Goal: Book appointment/travel/reservation

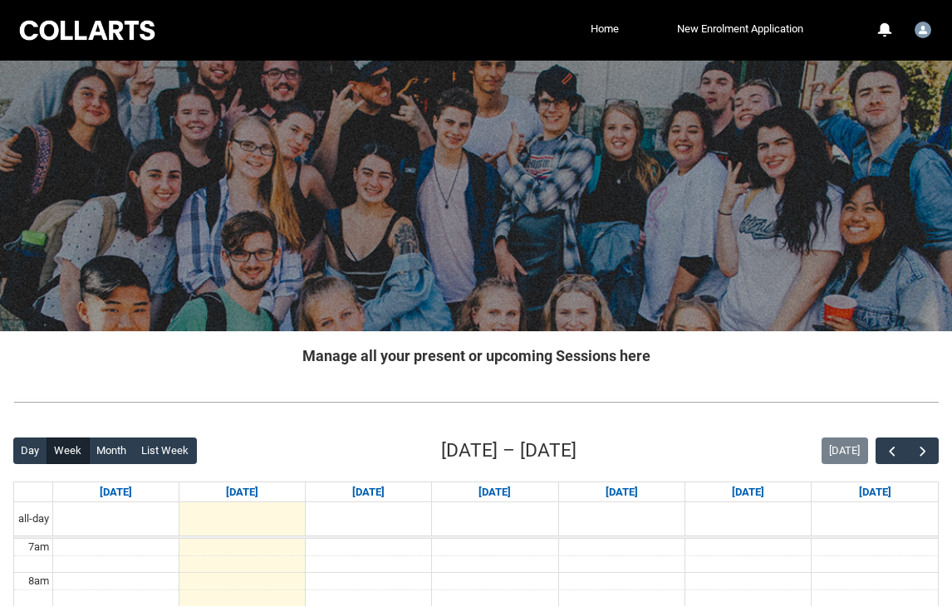
scroll to position [218, 0]
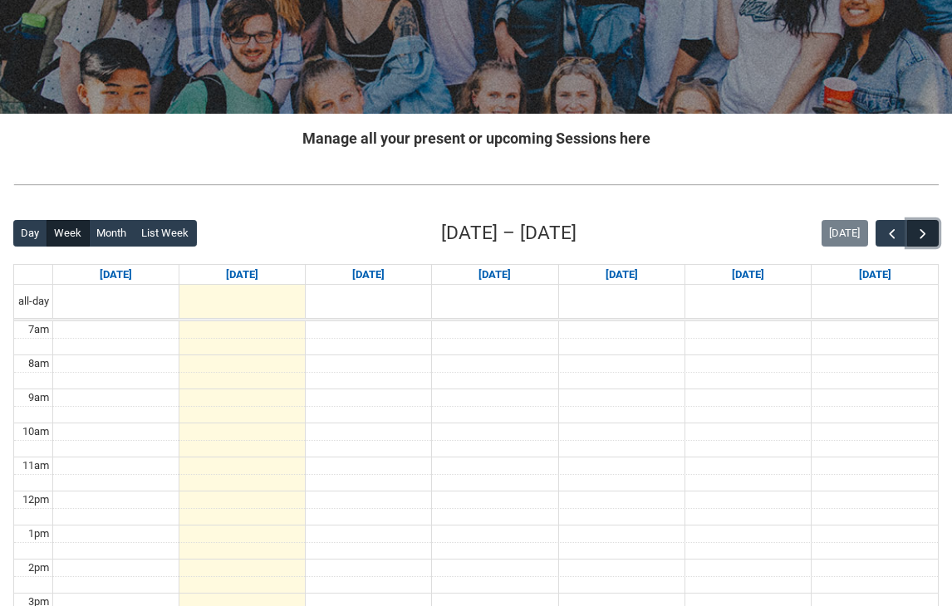
click at [925, 233] on span "button" at bounding box center [923, 234] width 17 height 17
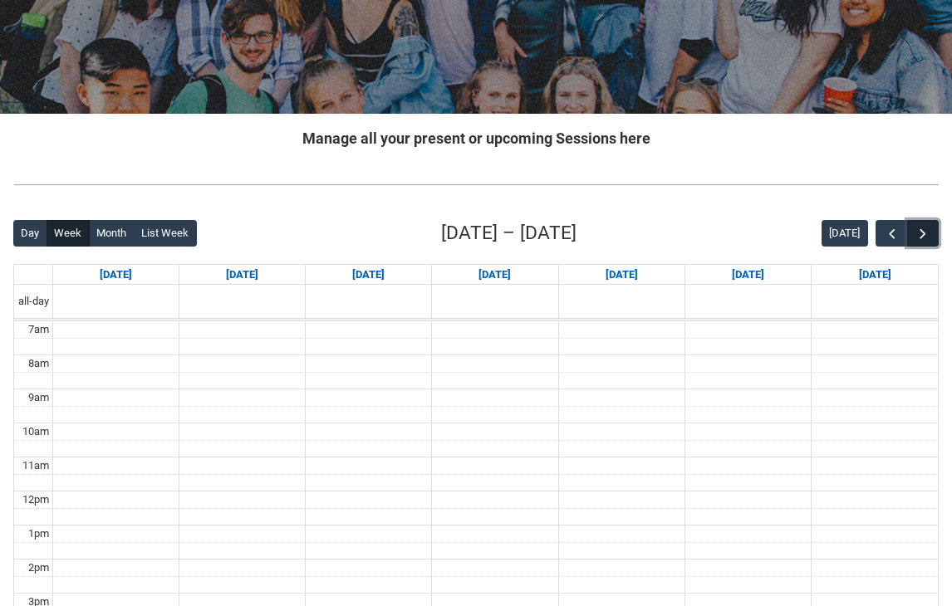
click at [925, 234] on span "button" at bounding box center [923, 234] width 17 height 17
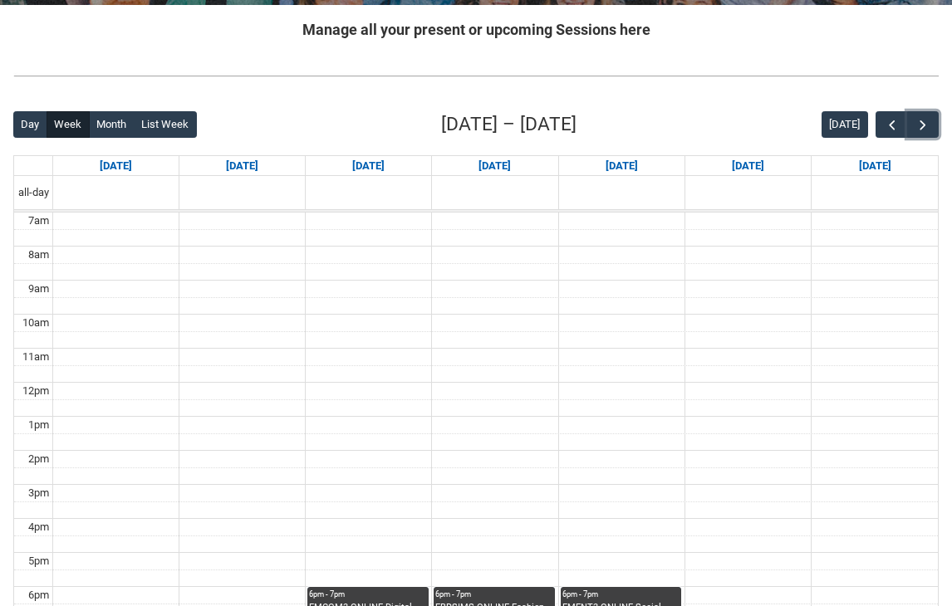
scroll to position [354, 0]
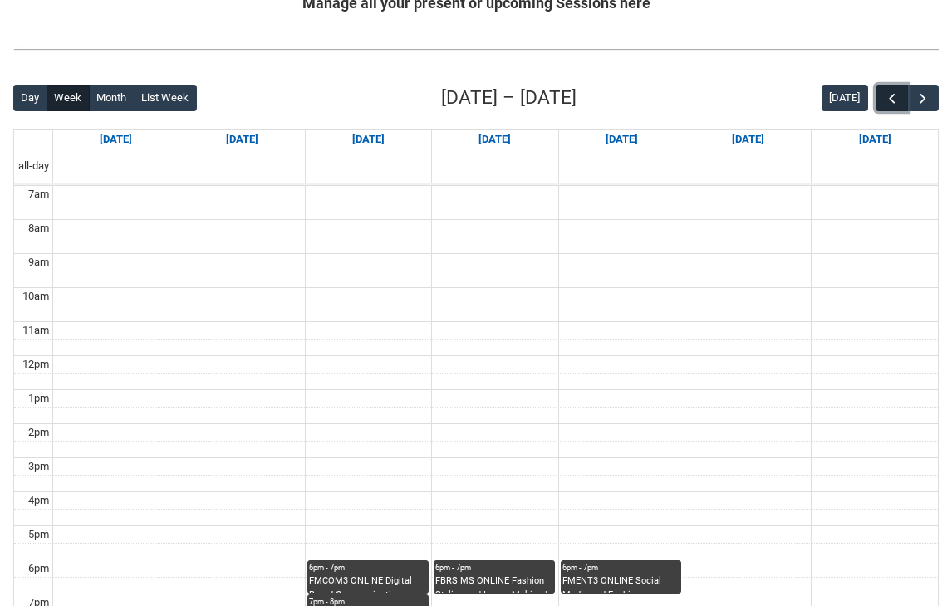
click at [896, 95] on span "button" at bounding box center [892, 99] width 17 height 17
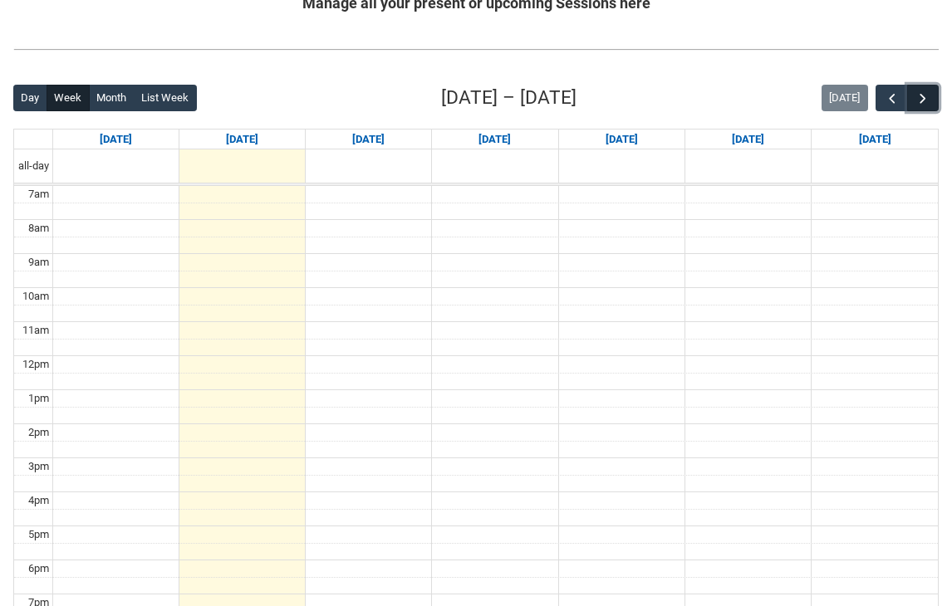
click at [937, 106] on button "button" at bounding box center [923, 98] width 32 height 27
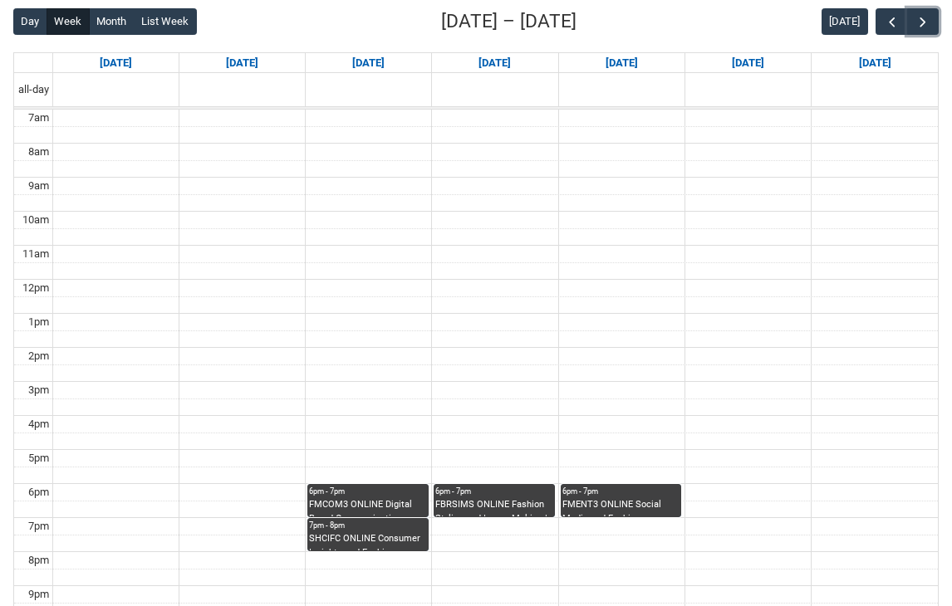
scroll to position [433, 0]
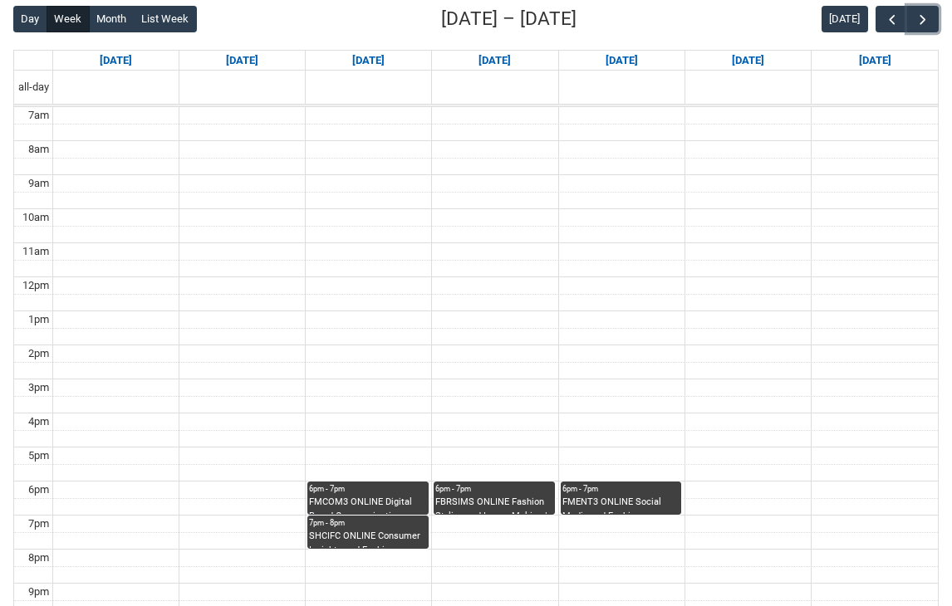
click at [507, 486] on div "6pm - 7pm" at bounding box center [494, 489] width 118 height 12
